Goal: Task Accomplishment & Management: Use online tool/utility

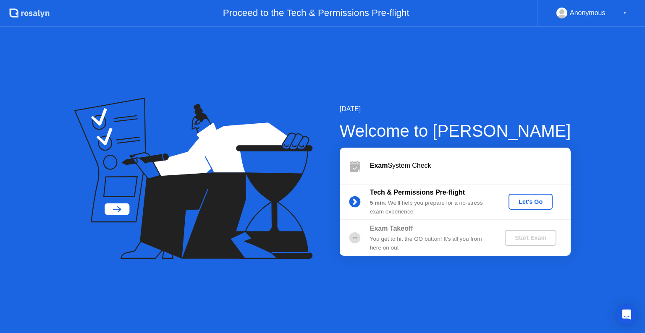
click at [537, 203] on div "Let's Go" at bounding box center [530, 202] width 37 height 7
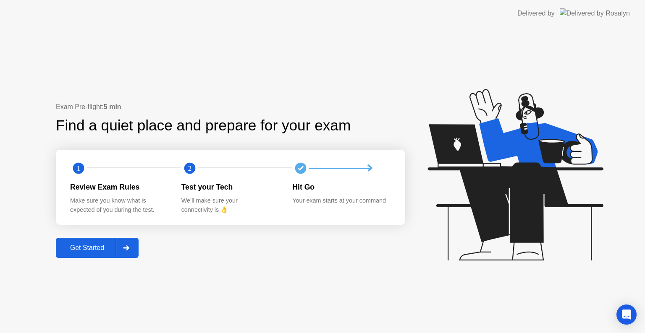
click at [95, 250] on div "Get Started" at bounding box center [87, 248] width 58 height 8
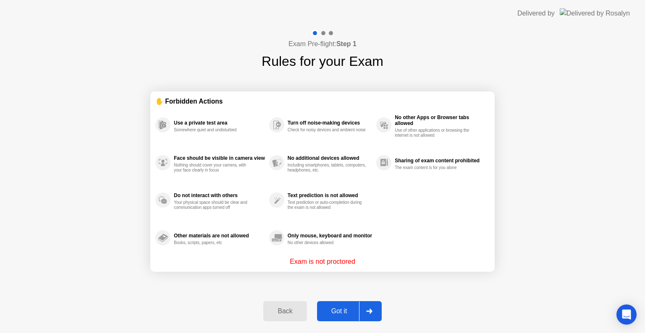
click at [335, 311] on div "Got it" at bounding box center [339, 312] width 39 height 8
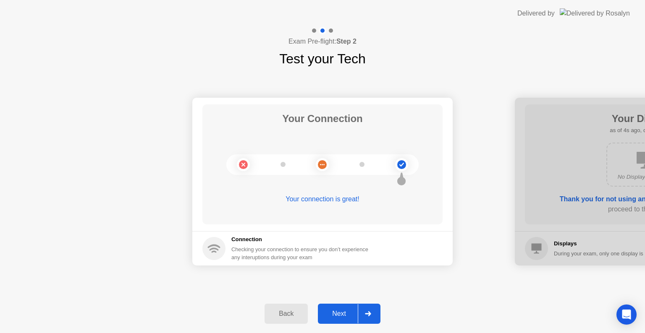
click at [339, 313] on div "Next" at bounding box center [338, 314] width 37 height 8
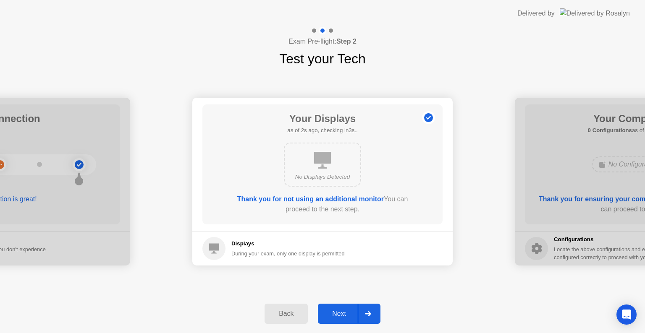
click at [340, 313] on div "Next" at bounding box center [338, 314] width 37 height 8
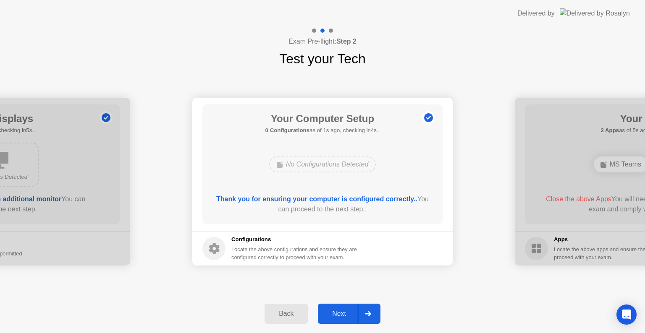
click at [346, 312] on div "Next" at bounding box center [338, 314] width 37 height 8
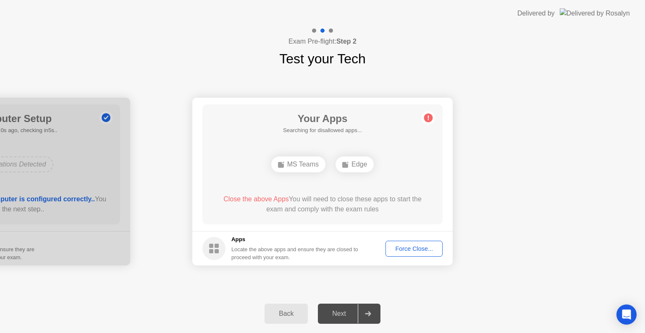
click at [419, 249] on div "Force Close..." at bounding box center [413, 249] width 51 height 7
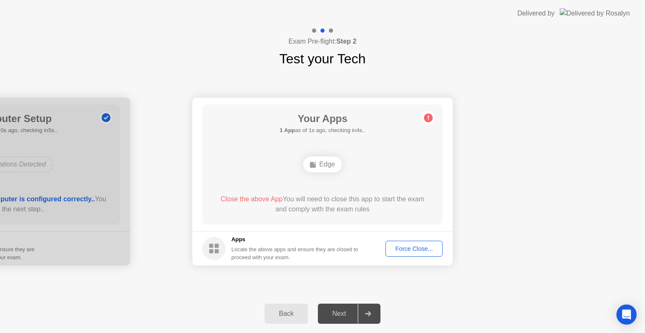
click at [427, 251] on div "Force Close..." at bounding box center [413, 249] width 51 height 7
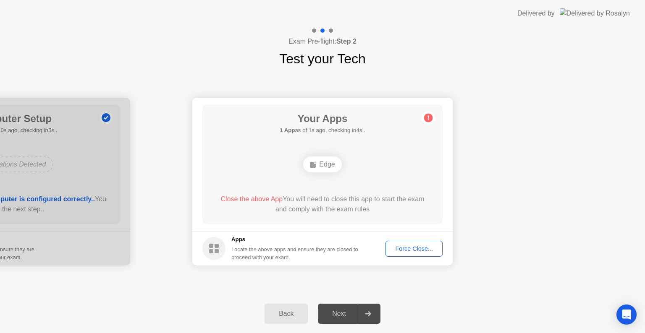
click at [335, 314] on div "Next" at bounding box center [338, 314] width 37 height 8
click at [369, 317] on div at bounding box center [368, 313] width 20 height 19
click at [408, 249] on div "Force Close..." at bounding box center [413, 249] width 51 height 7
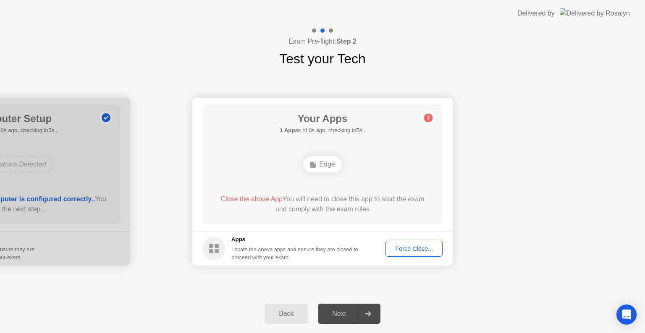
click at [418, 249] on div "Force Close..." at bounding box center [413, 249] width 51 height 7
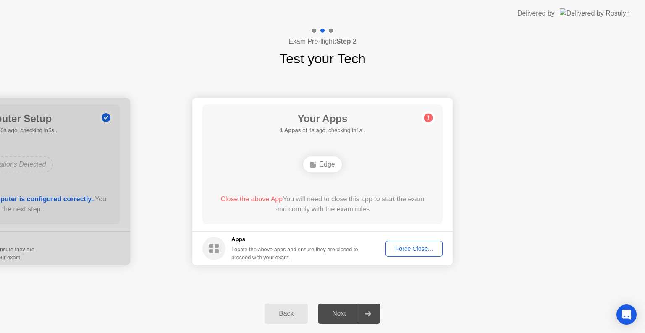
click at [415, 248] on div "Force Close..." at bounding box center [413, 249] width 51 height 7
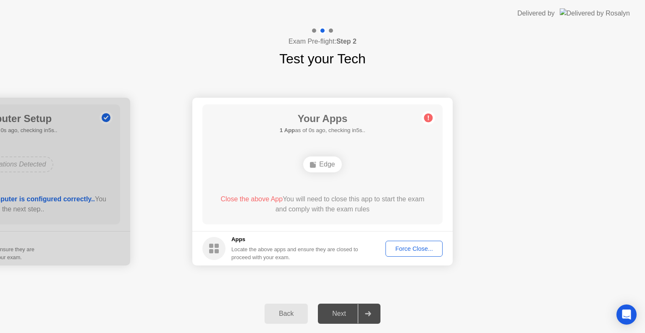
click at [423, 248] on div "Force Close..." at bounding box center [413, 249] width 51 height 7
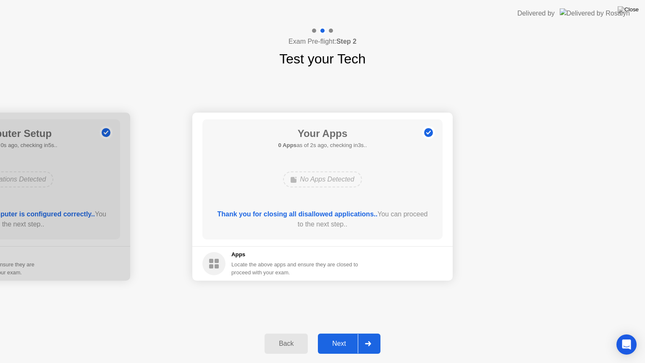
click at [371, 333] on icon at bounding box center [368, 343] width 6 height 5
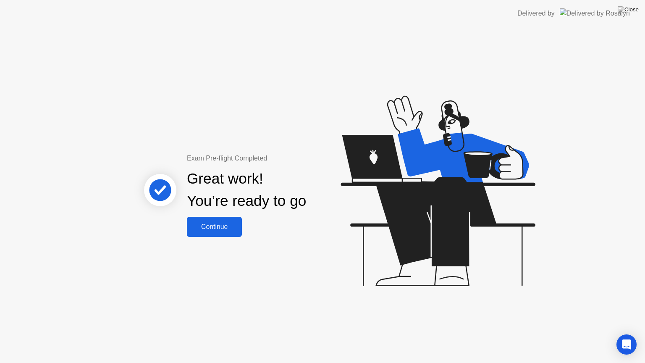
click at [225, 227] on div "Continue" at bounding box center [214, 227] width 50 height 8
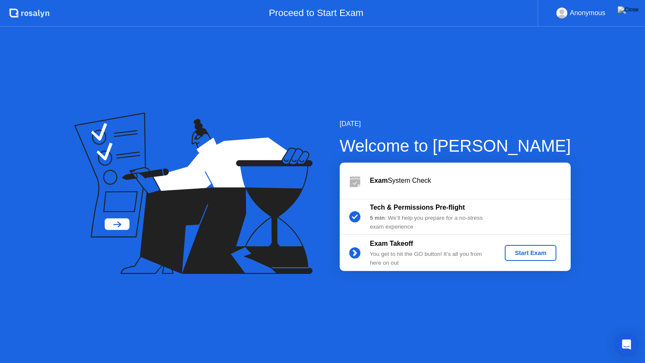
drag, startPoint x: 450, startPoint y: 44, endPoint x: 449, endPoint y: 65, distance: 21.0
click at [449, 65] on div "[DATE] Welcome to [PERSON_NAME] Exam System Check Tech & Permissions Pre-flight…" at bounding box center [322, 195] width 645 height 336
click at [380, 76] on div "[DATE] Welcome to [PERSON_NAME] Exam System Check Tech & Permissions Pre-flight…" at bounding box center [322, 195] width 645 height 336
click at [635, 12] on img at bounding box center [628, 9] width 21 height 7
click at [397, 333] on div at bounding box center [322, 363] width 645 height 0
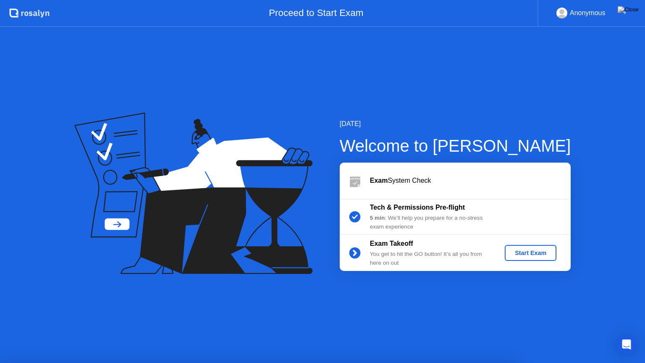
click at [583, 62] on div "[DATE] Welcome to [PERSON_NAME] Exam System Check Tech & Permissions Pre-flight…" at bounding box center [322, 195] width 645 height 336
drag, startPoint x: 494, startPoint y: 12, endPoint x: 487, endPoint y: 48, distance: 37.1
click at [487, 48] on app-layout-with-header ".st0{fill:#f0f8ff;} .st1{fill:#d4e3ff;} .st2{fill:#b4c2ff;} background Proceed …" at bounding box center [322, 181] width 645 height 363
drag, startPoint x: 642, startPoint y: 77, endPoint x: 574, endPoint y: 84, distance: 68.4
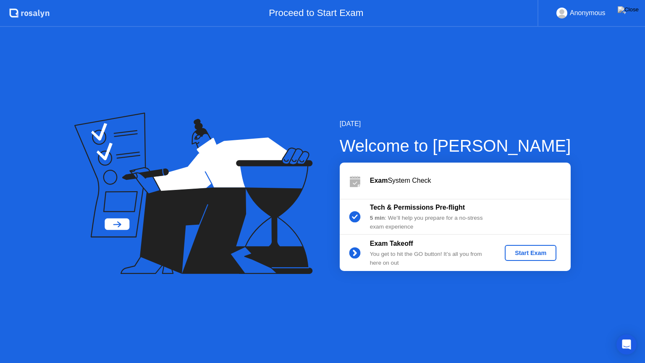
click at [574, 84] on div "[DATE] Welcome to [PERSON_NAME] Exam System Check Tech & Permissions Pre-flight…" at bounding box center [322, 195] width 645 height 336
click at [632, 10] on img at bounding box center [628, 9] width 21 height 7
